Goal: Information Seeking & Learning: Check status

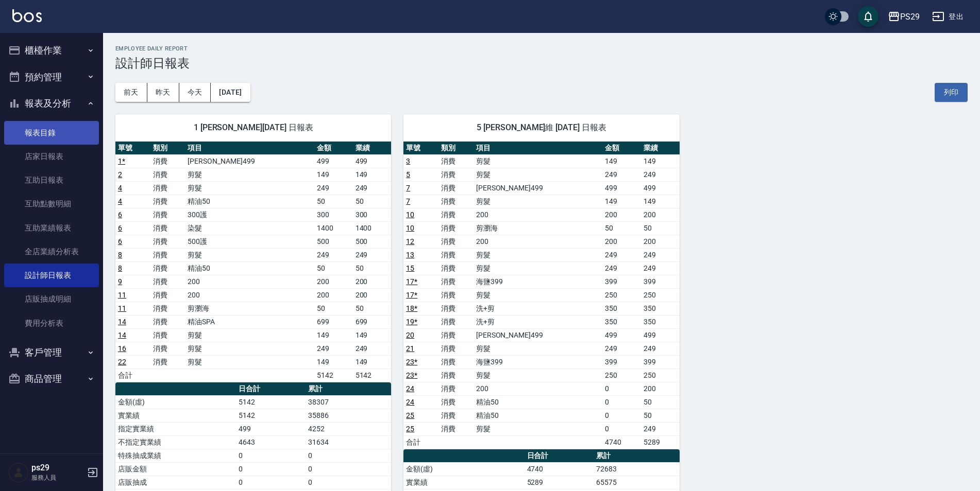
click at [61, 130] on link "報表目錄" at bounding box center [51, 133] width 95 height 24
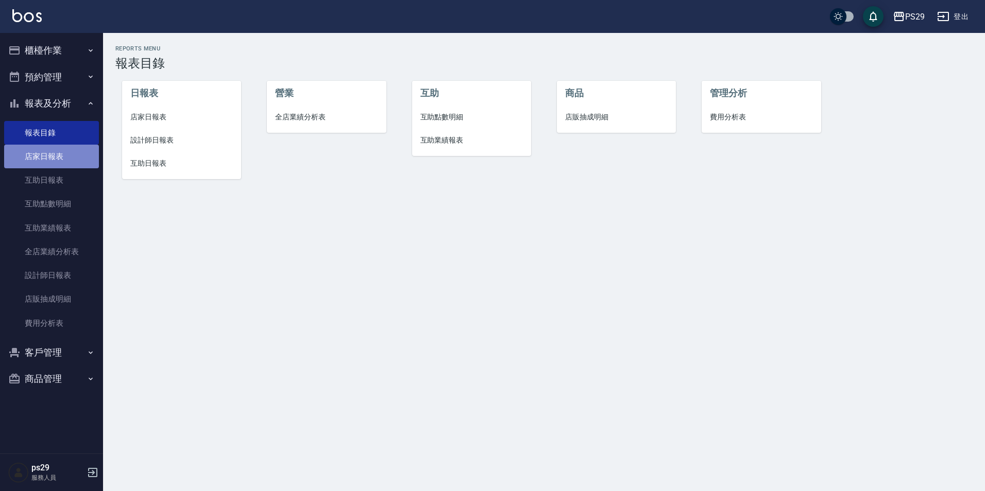
click at [53, 150] on link "店家日報表" at bounding box center [51, 157] width 95 height 24
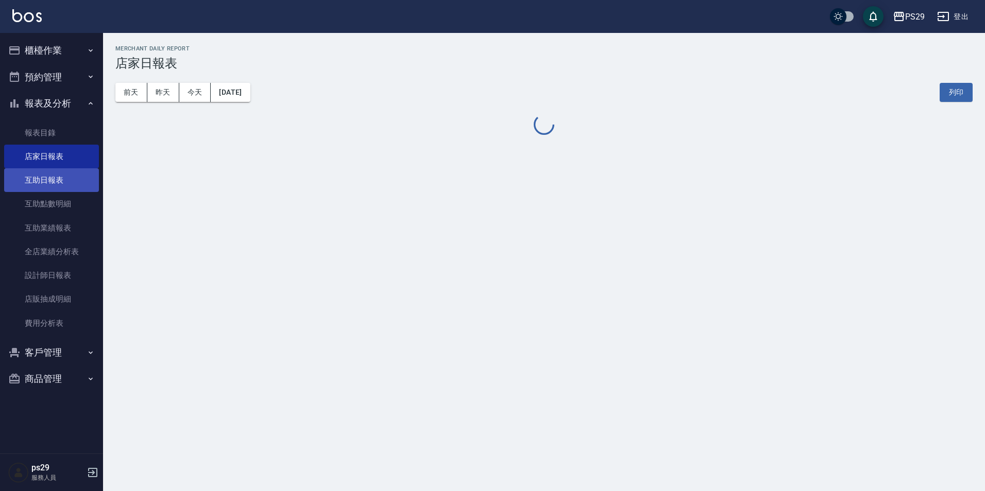
click at [45, 178] on link "互助日報表" at bounding box center [51, 180] width 95 height 24
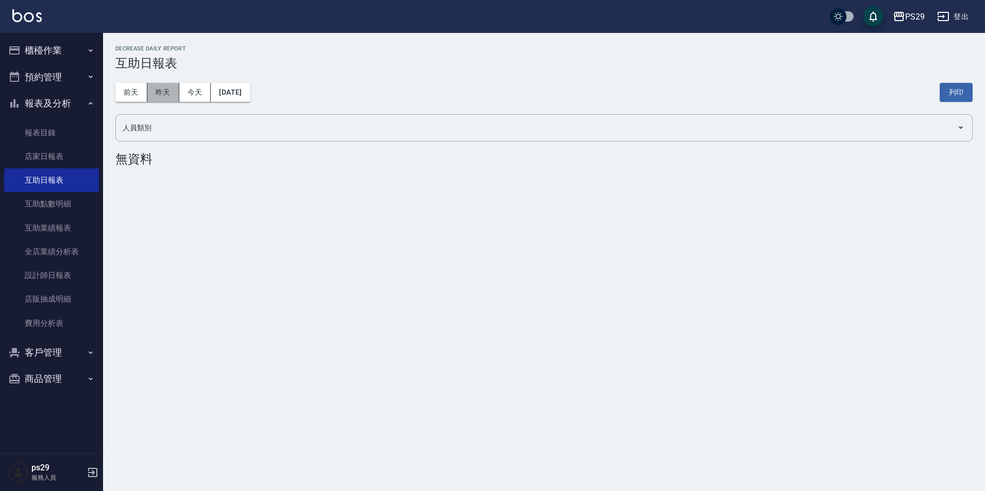
click at [149, 97] on button "昨天" at bounding box center [163, 92] width 32 height 19
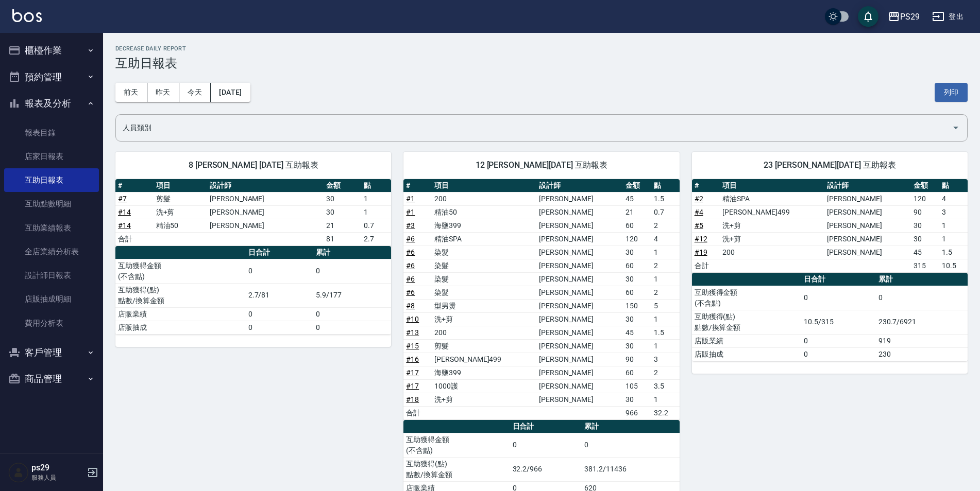
scroll to position [42, 0]
